Goal: Information Seeking & Learning: Learn about a topic

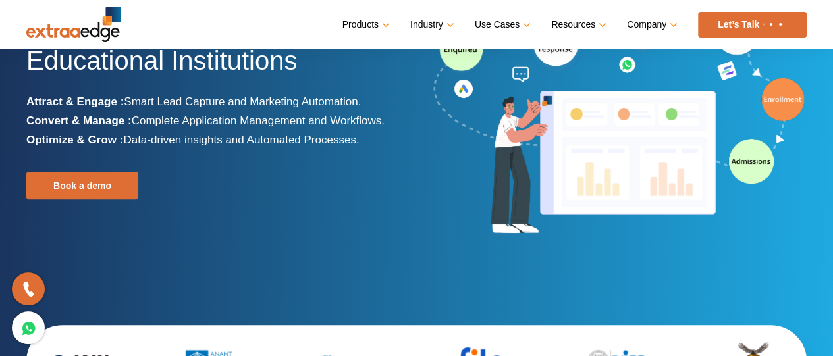
scroll to position [132, 0]
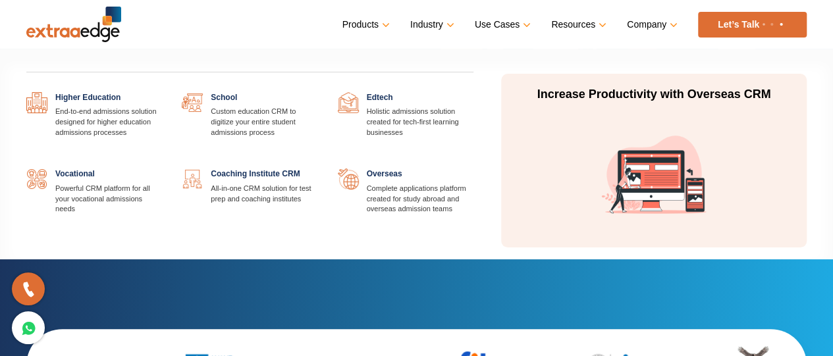
click at [418, 25] on link "Industry" at bounding box center [430, 24] width 41 height 19
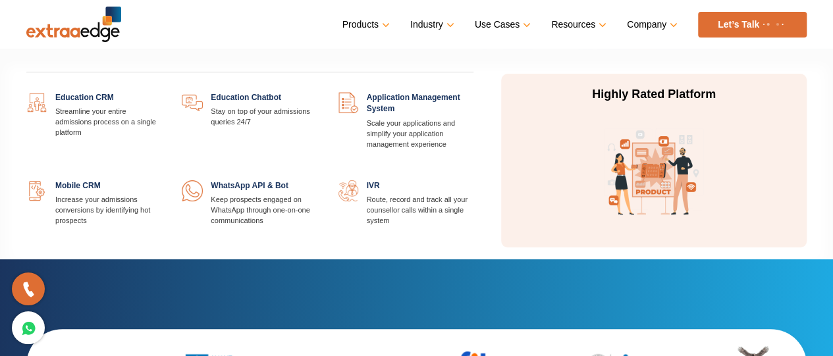
click at [373, 19] on link "Products" at bounding box center [365, 24] width 45 height 19
click at [385, 24] on link "Products" at bounding box center [365, 24] width 45 height 19
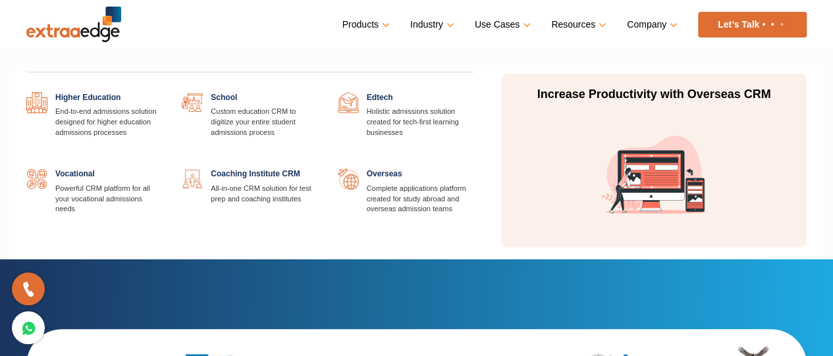
click at [448, 24] on link "Industry" at bounding box center [430, 24] width 41 height 19
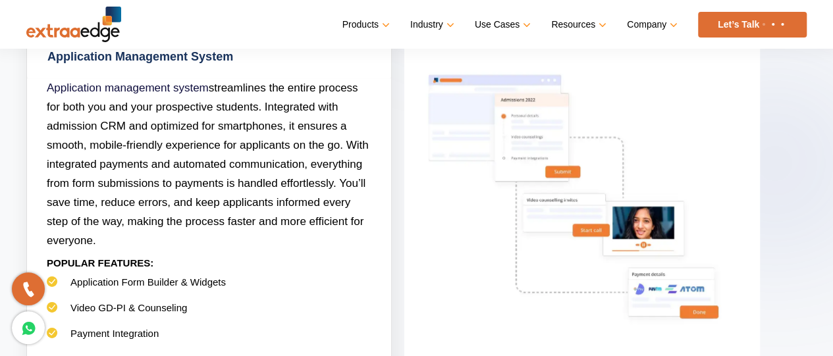
scroll to position [790, 0]
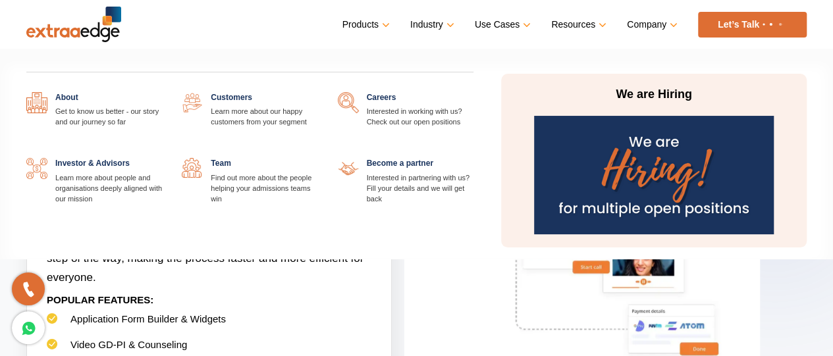
click at [659, 28] on link "Company" at bounding box center [651, 24] width 48 height 19
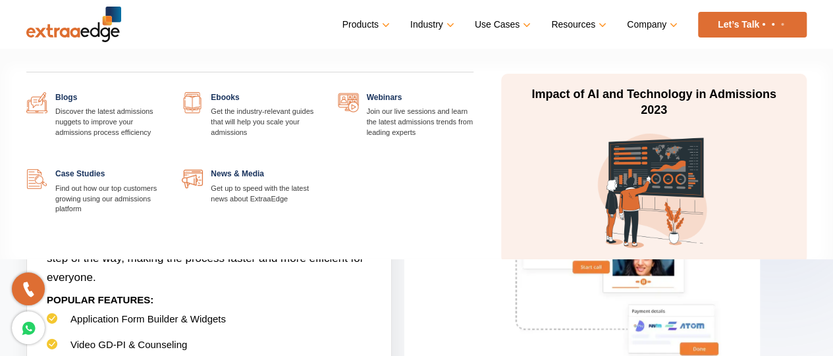
click at [572, 23] on link "Resources" at bounding box center [577, 24] width 53 height 19
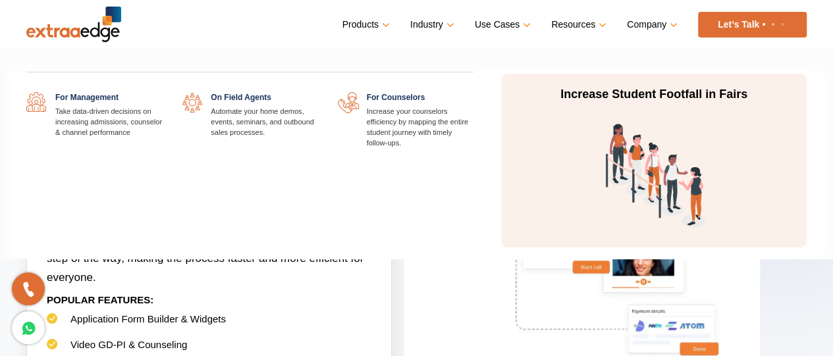
click at [508, 24] on link "Use Cases" at bounding box center [501, 24] width 53 height 19
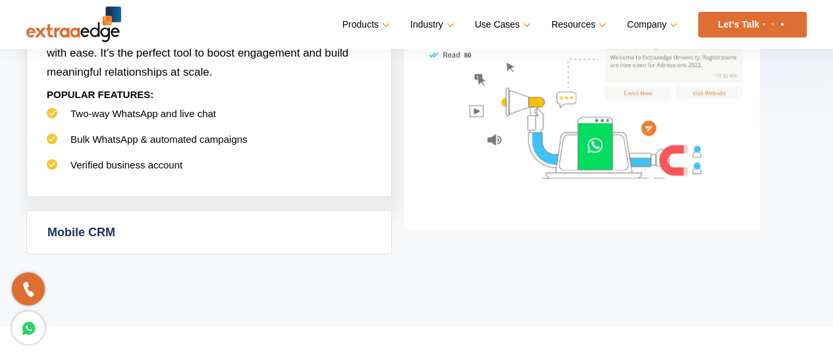
scroll to position [1054, 0]
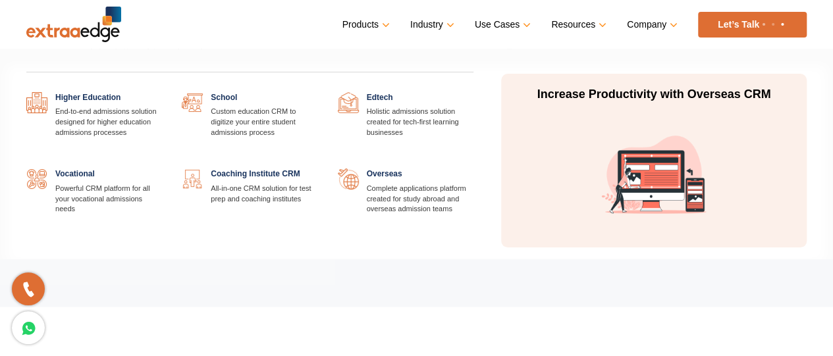
click at [418, 20] on link "Industry" at bounding box center [430, 24] width 41 height 19
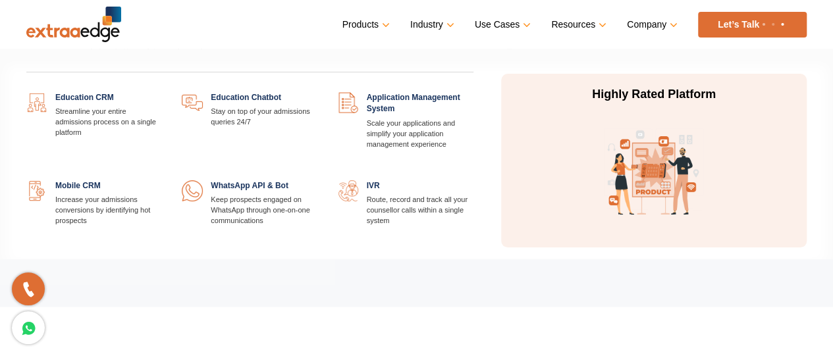
click at [381, 19] on link "Products" at bounding box center [365, 24] width 45 height 19
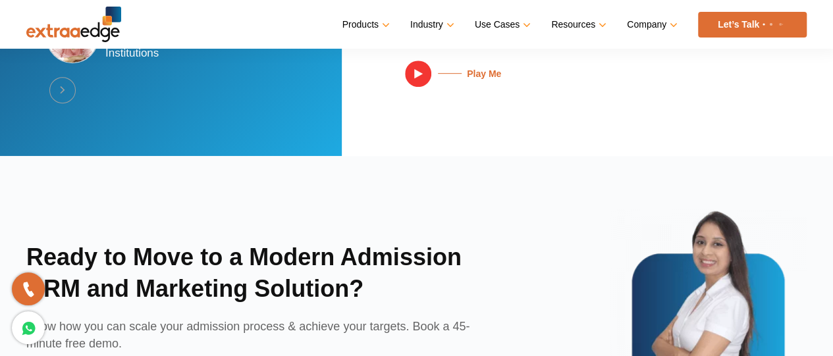
scroll to position [2937, 0]
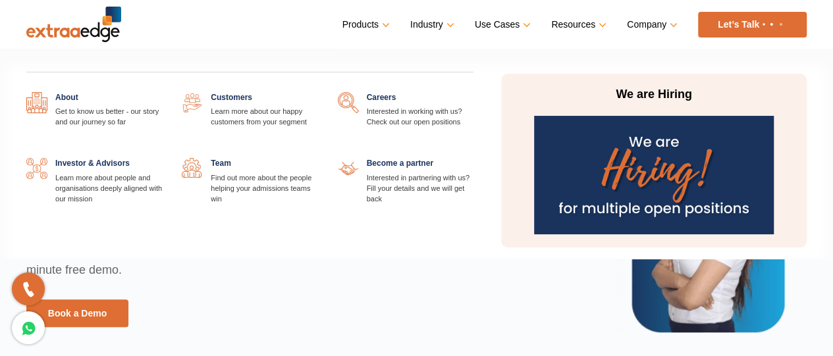
click at [670, 19] on link "Company" at bounding box center [651, 24] width 48 height 19
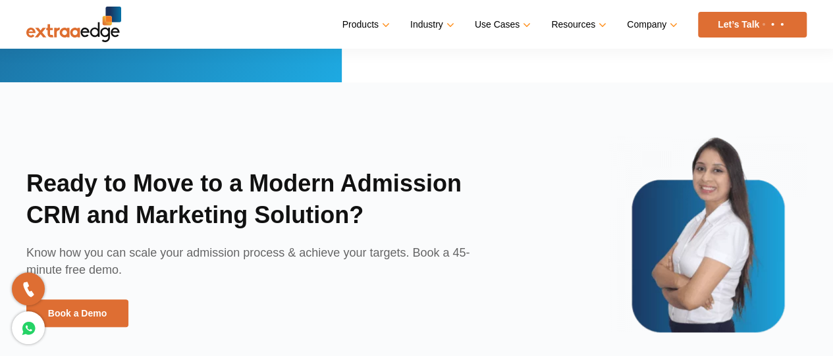
click at [735, 28] on link "Let’s Talk" at bounding box center [752, 25] width 109 height 26
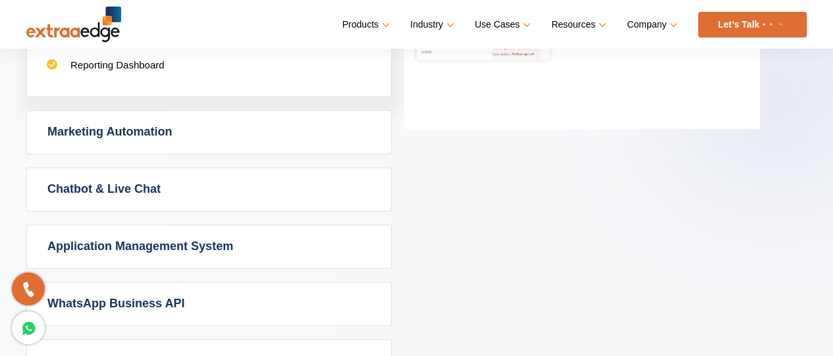
scroll to position [922, 0]
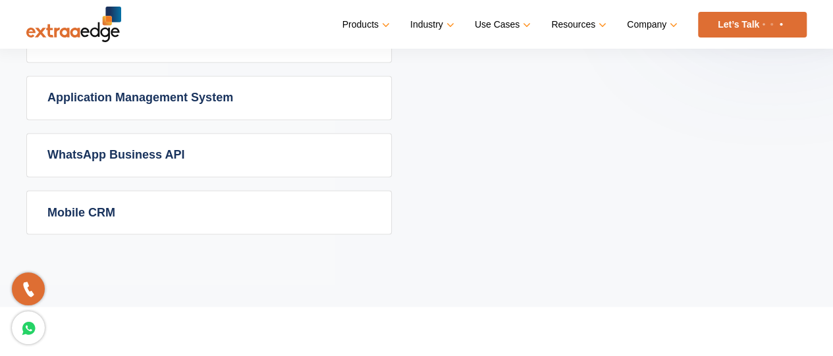
click at [269, 201] on link "Mobile CRM" at bounding box center [209, 212] width 364 height 43
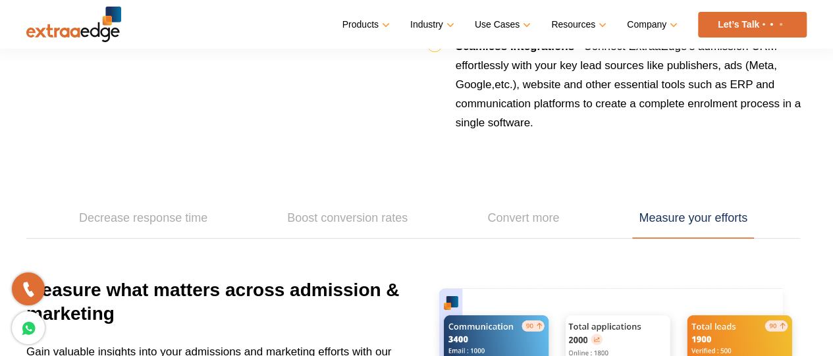
scroll to position [1713, 0]
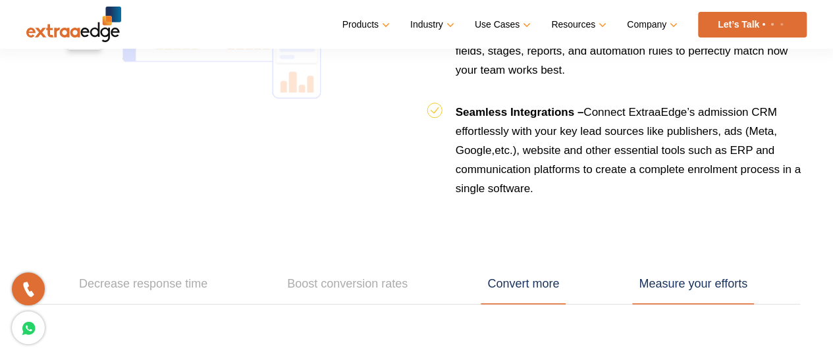
click at [514, 281] on link "Convert more" at bounding box center [523, 284] width 85 height 41
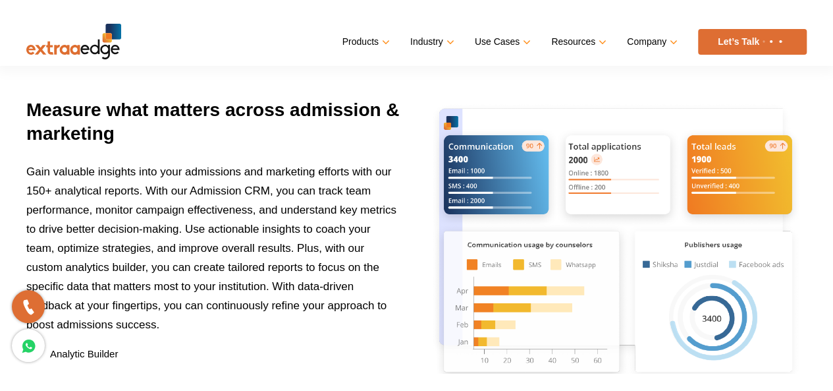
scroll to position [1910, 0]
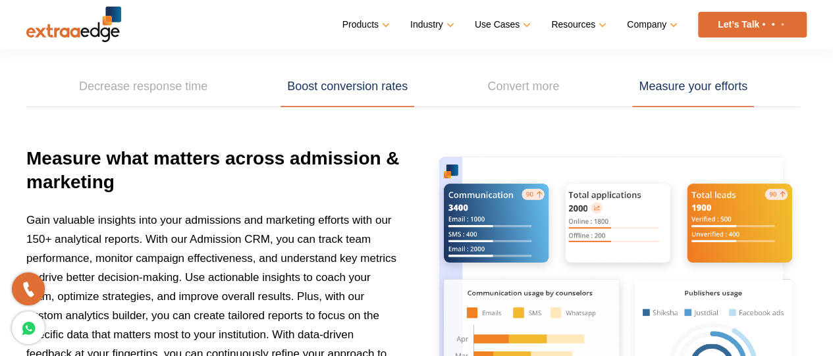
click at [333, 81] on link "Boost conversion rates" at bounding box center [348, 87] width 134 height 41
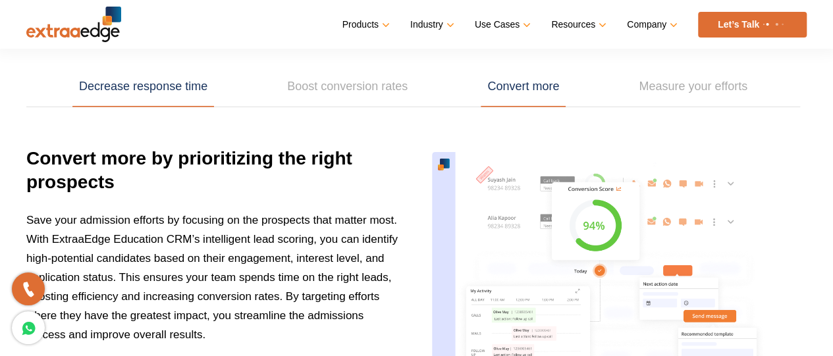
click at [167, 78] on link "Decrease response time" at bounding box center [143, 87] width 142 height 41
